Goal: Transaction & Acquisition: Obtain resource

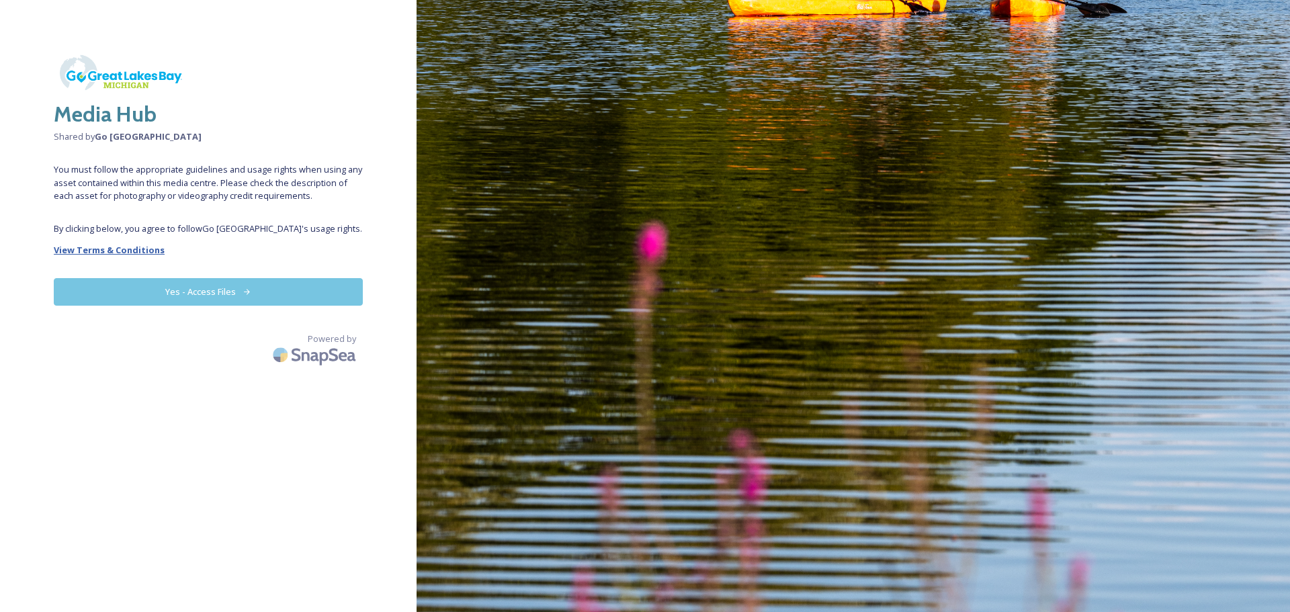
click at [117, 247] on strong "View Terms & Conditions" at bounding box center [109, 250] width 111 height 12
click at [185, 286] on button "Yes - Access Files" at bounding box center [208, 292] width 309 height 28
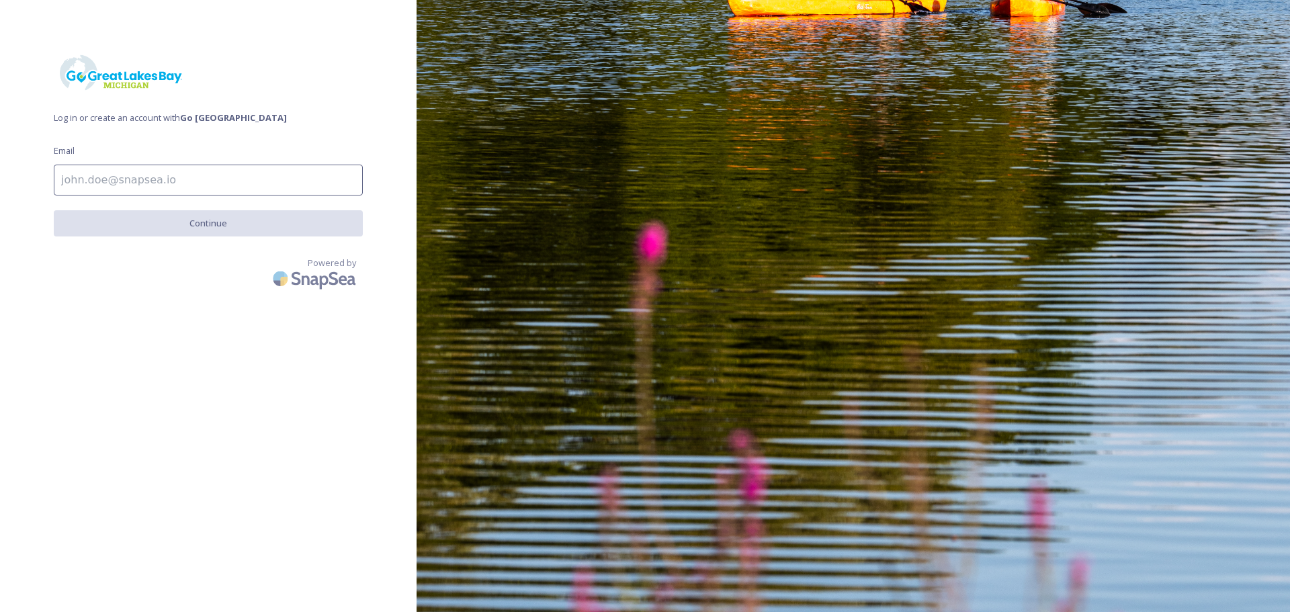
click at [179, 197] on div "Log in or create an account with Go Great Lakes Bay Email Continue Powered by" at bounding box center [208, 306] width 417 height 505
click at [167, 183] on input at bounding box center [208, 180] width 309 height 31
type input "bloch@loons.com"
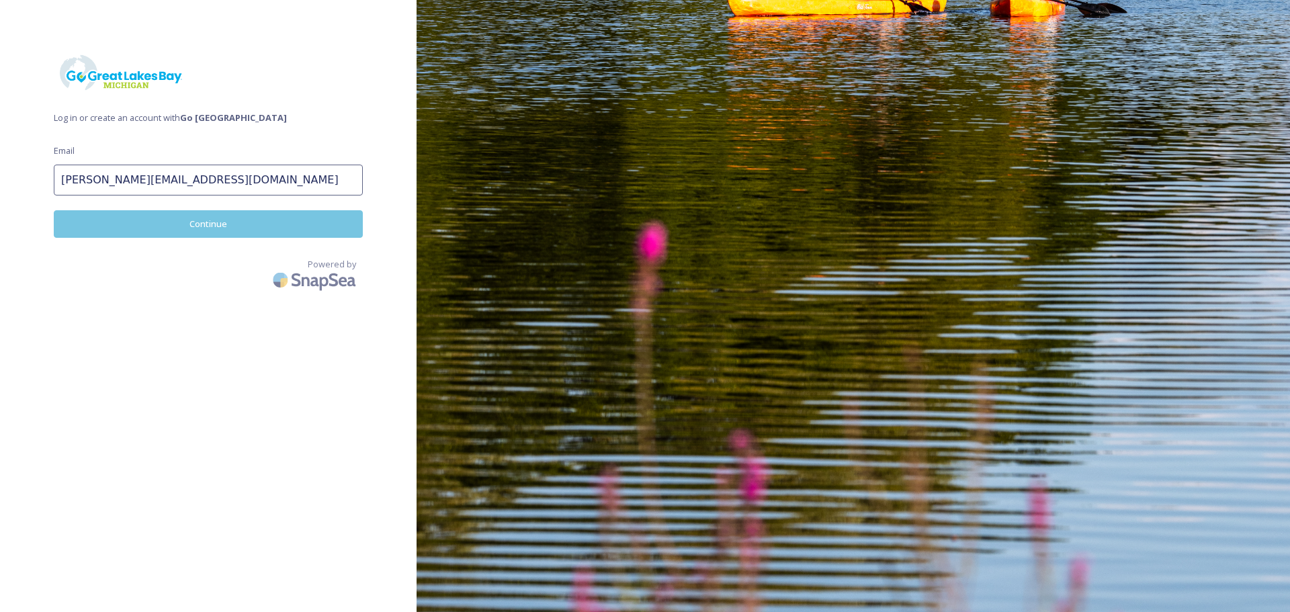
click at [192, 222] on button "Continue" at bounding box center [208, 224] width 309 height 28
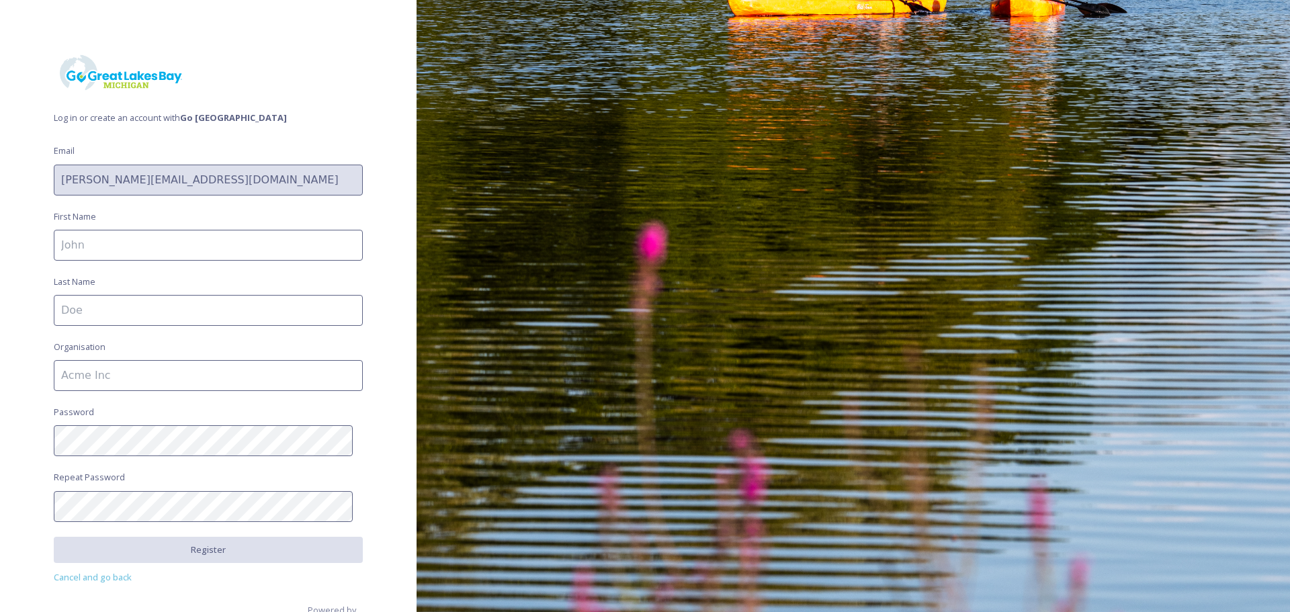
click at [171, 247] on input at bounding box center [208, 245] width 309 height 31
type input "Cameron"
type input "Bloch"
type input "Great Lakes Loons"
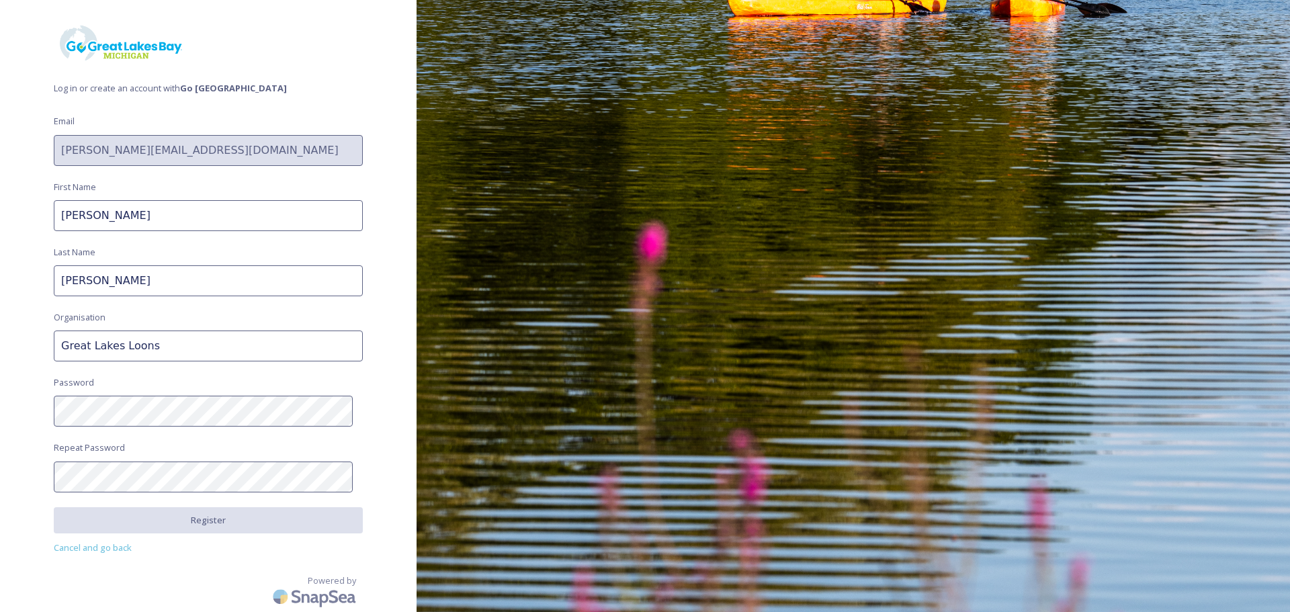
click at [114, 435] on div "Log in or create an account with Go Great Lakes Bay Email bloch@loons.com First…" at bounding box center [208, 276] width 417 height 505
click at [30, 411] on div "Log in or create an account with Go Great Lakes Bay Email bloch@loons.com First…" at bounding box center [208, 276] width 417 height 505
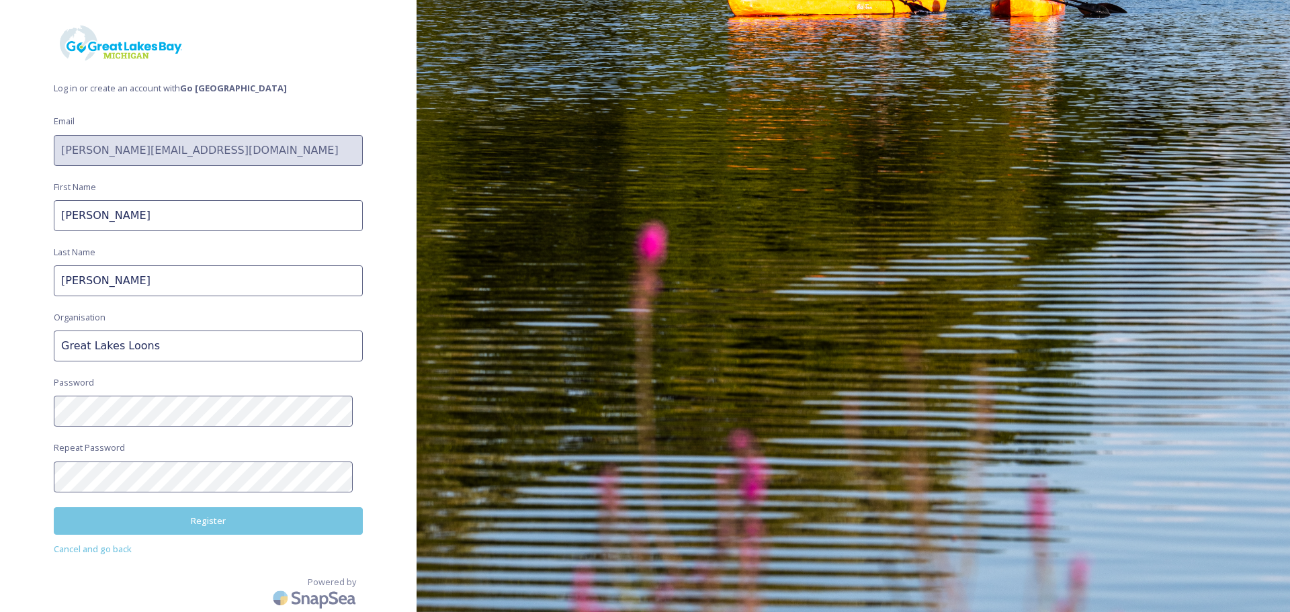
click at [218, 527] on button "Register" at bounding box center [208, 521] width 309 height 28
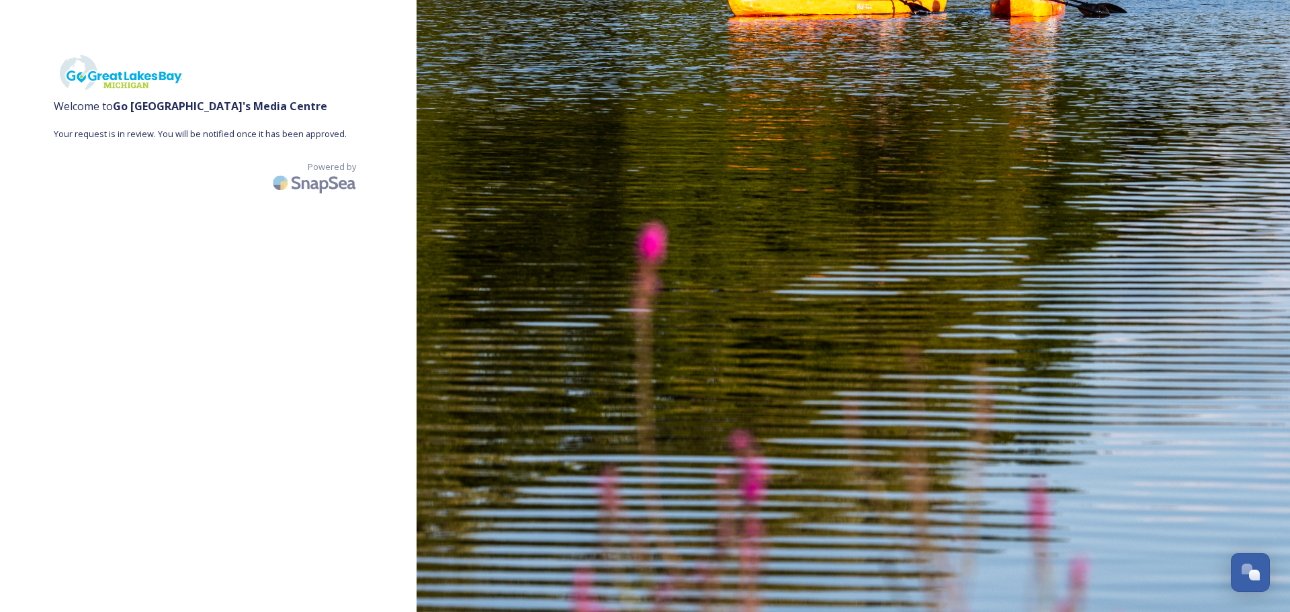
click at [216, 318] on div "Welcome to Go Great Lakes Bay 's Media Centre Your request is in review. You wi…" at bounding box center [208, 306] width 417 height 505
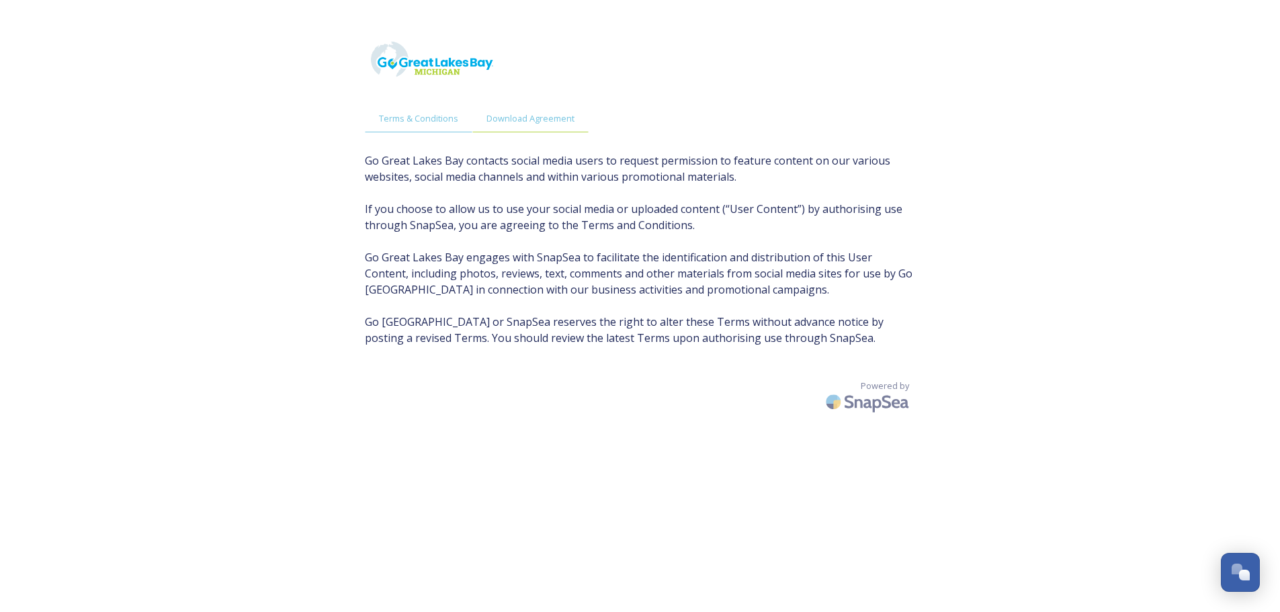
click at [529, 116] on span "Download Agreement" at bounding box center [531, 118] width 88 height 13
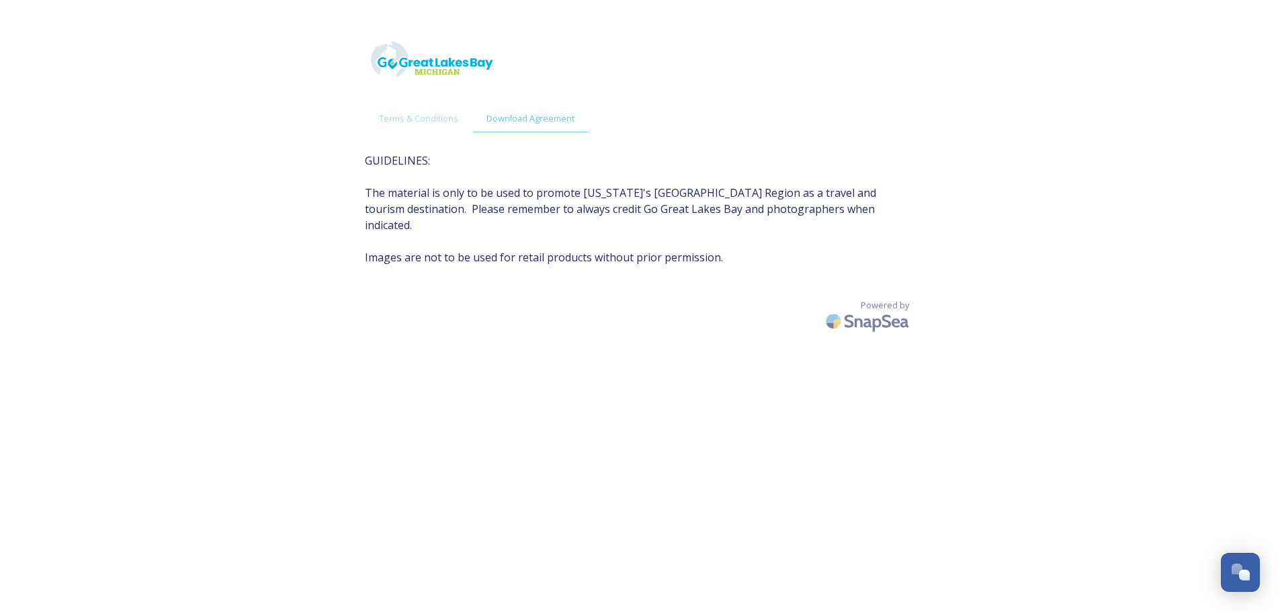
scroll to position [27, 0]
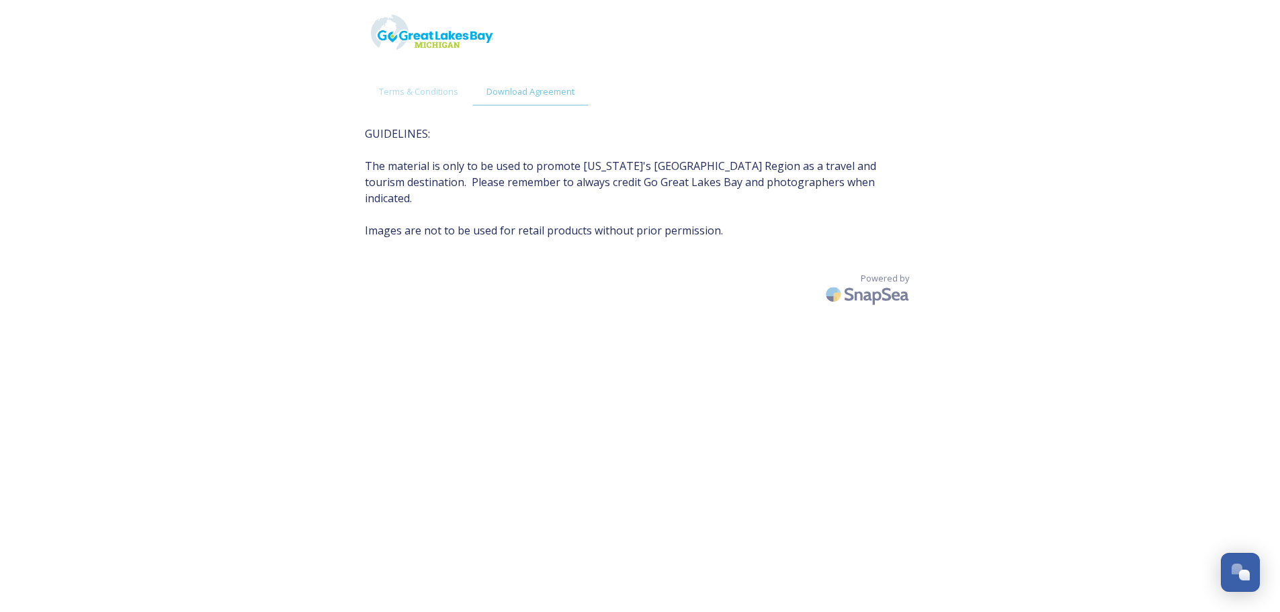
click at [580, 216] on span "GUIDELINES: The material is only to be used to promote [US_STATE]'s [GEOGRAPHIC…" at bounding box center [640, 182] width 551 height 113
click at [434, 93] on span "Terms & Conditions" at bounding box center [418, 91] width 79 height 13
